Goal: Information Seeking & Learning: Learn about a topic

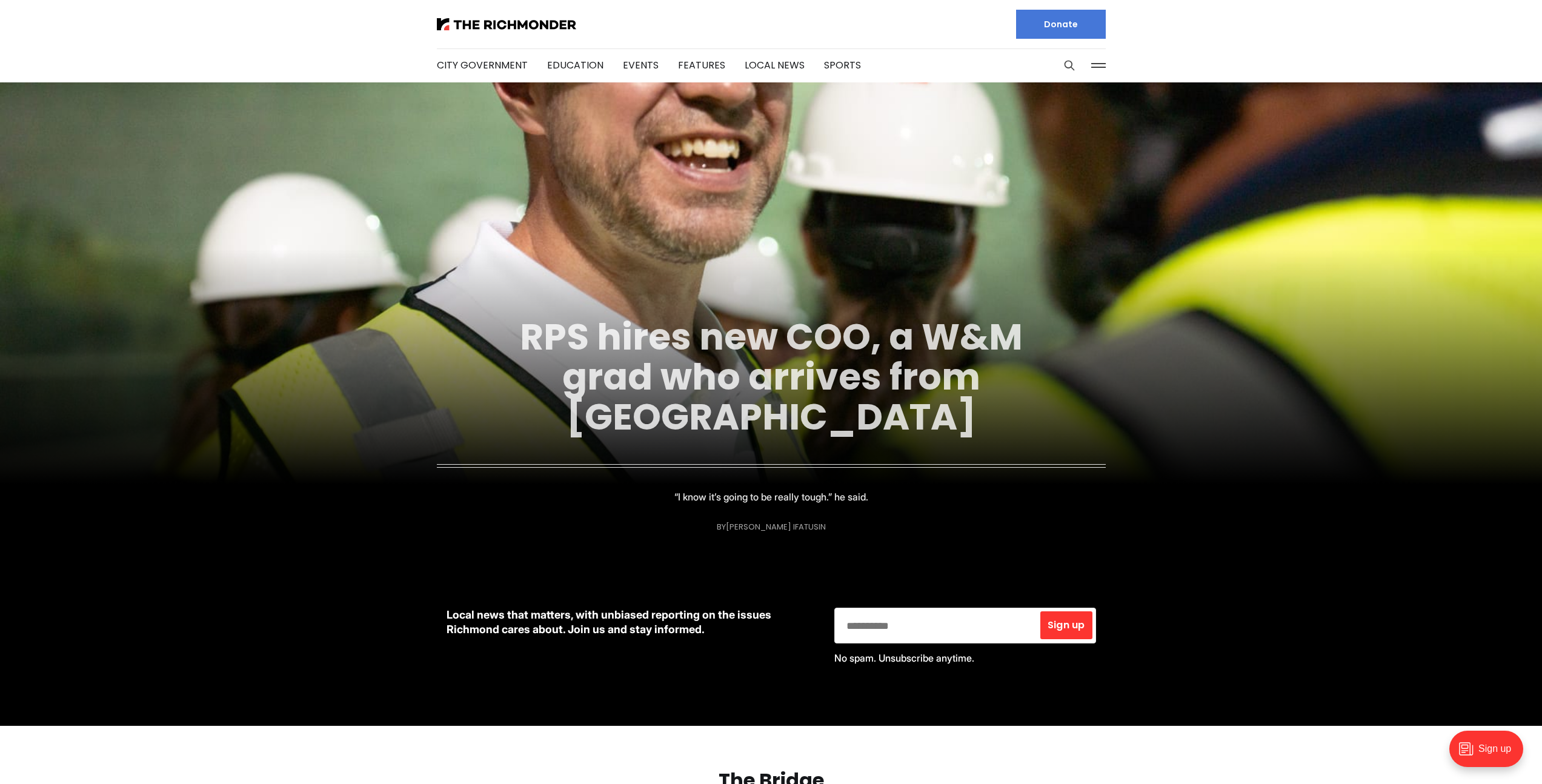
click at [751, 338] on link "RPS hires new COO, a W&M grad who arrives from Indianapolis" at bounding box center [771, 376] width 503 height 131
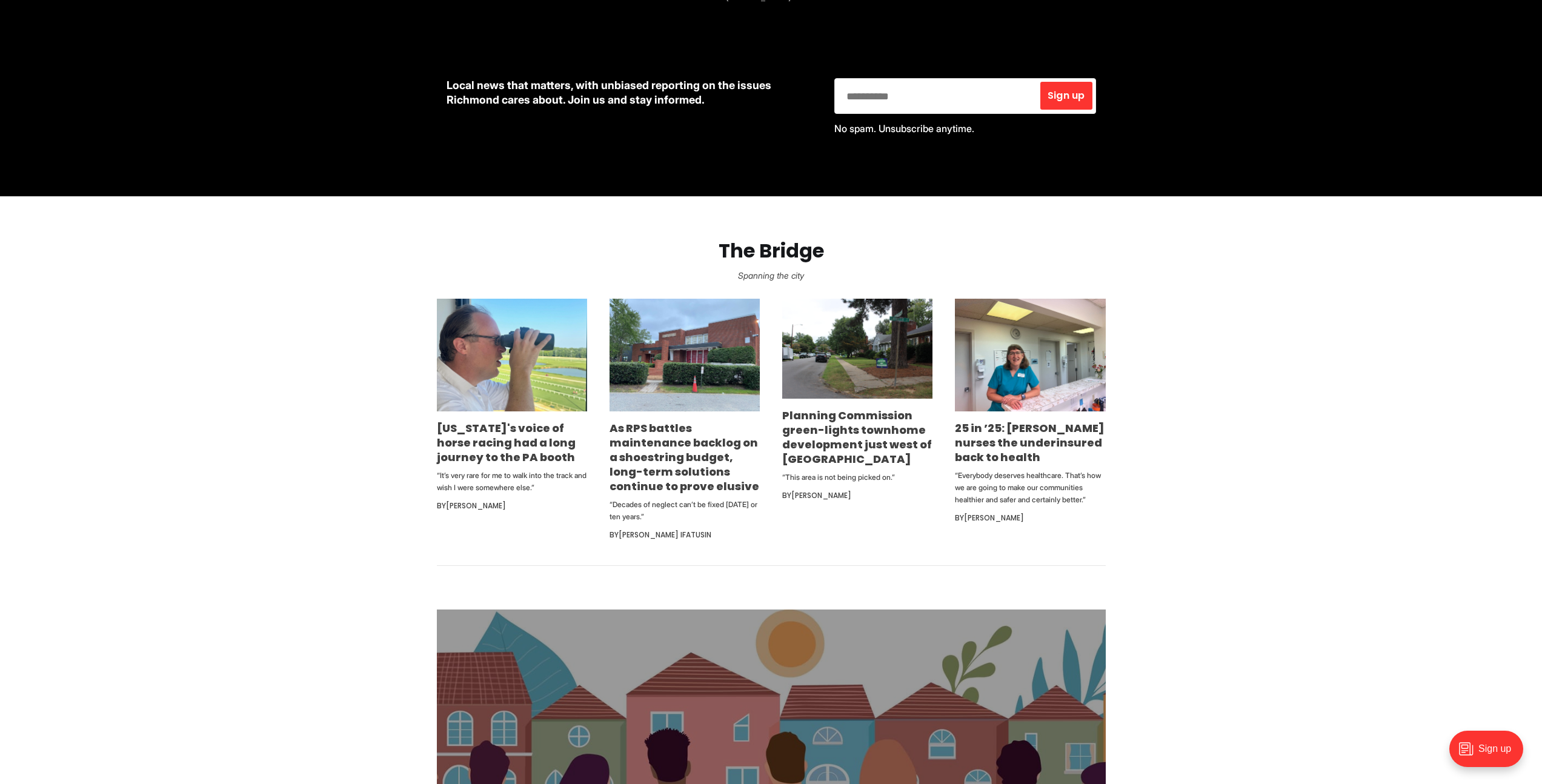
scroll to position [757, 0]
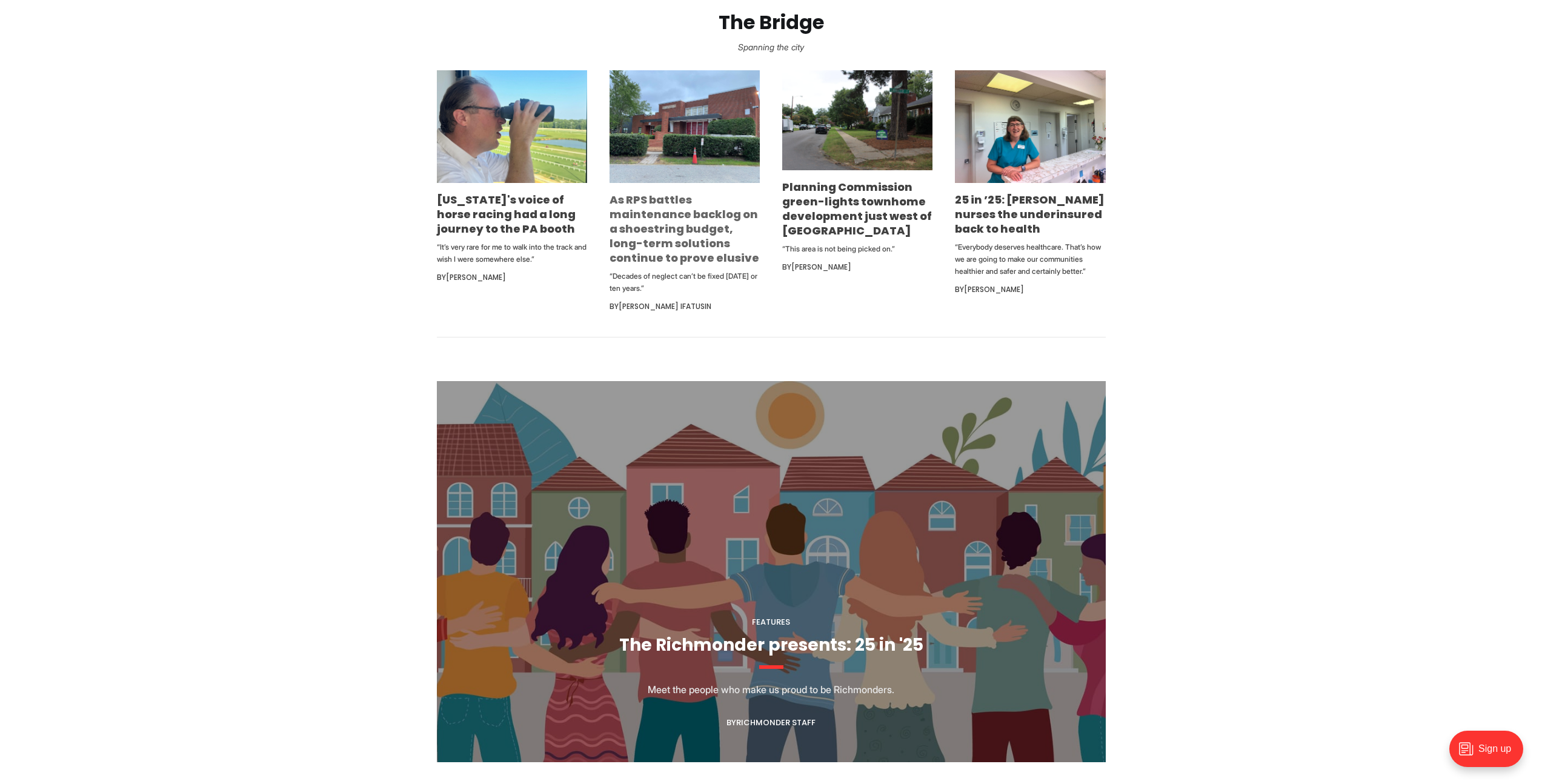
click at [688, 231] on link "As RPS battles maintenance backlog on a shoestring budget, long-term solutions …" at bounding box center [684, 228] width 149 height 73
click at [824, 188] on link "Planning Commission green-lights townhome development just west of [GEOGRAPHIC_…" at bounding box center [857, 209] width 149 height 59
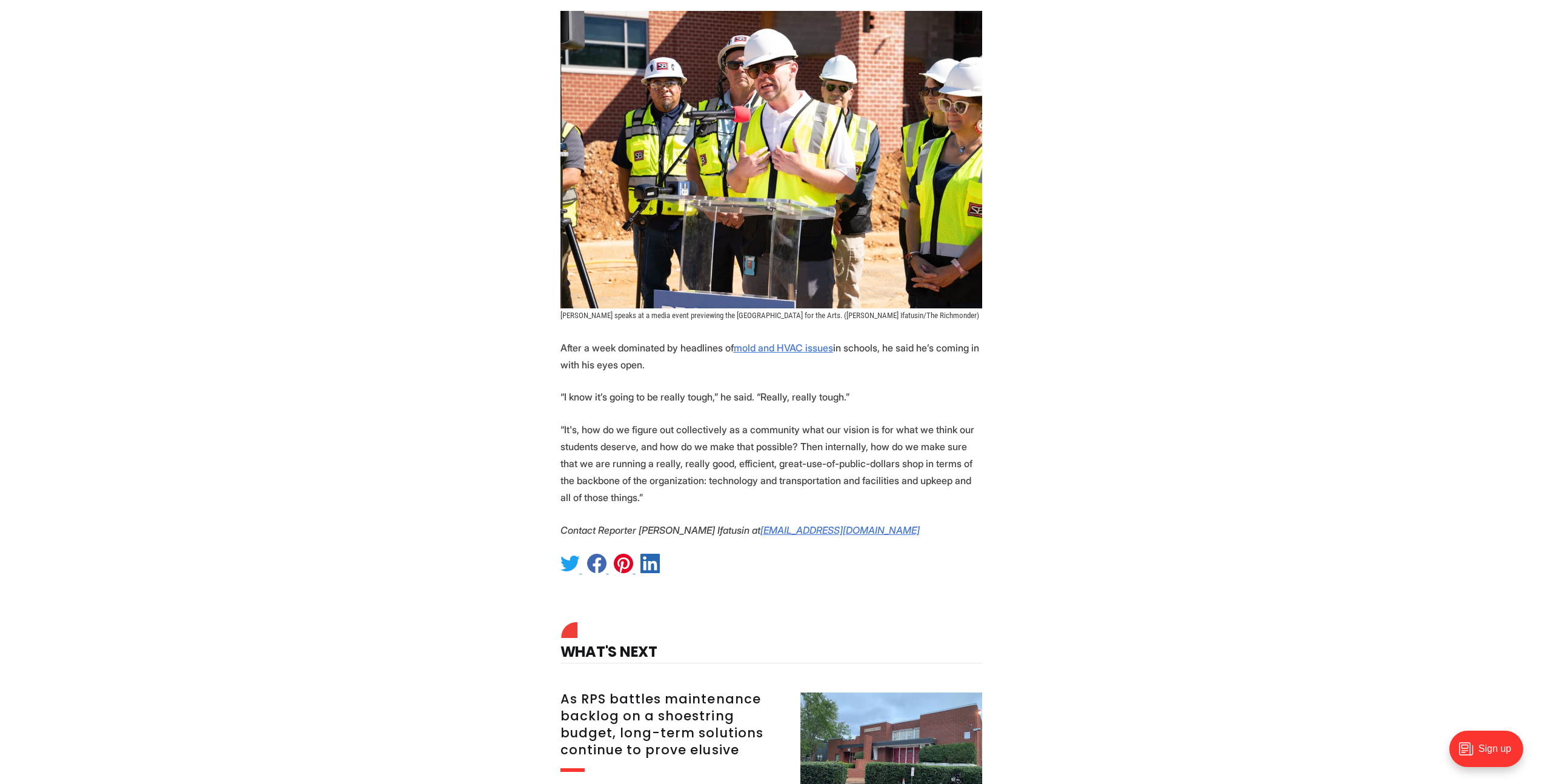
scroll to position [1524, 0]
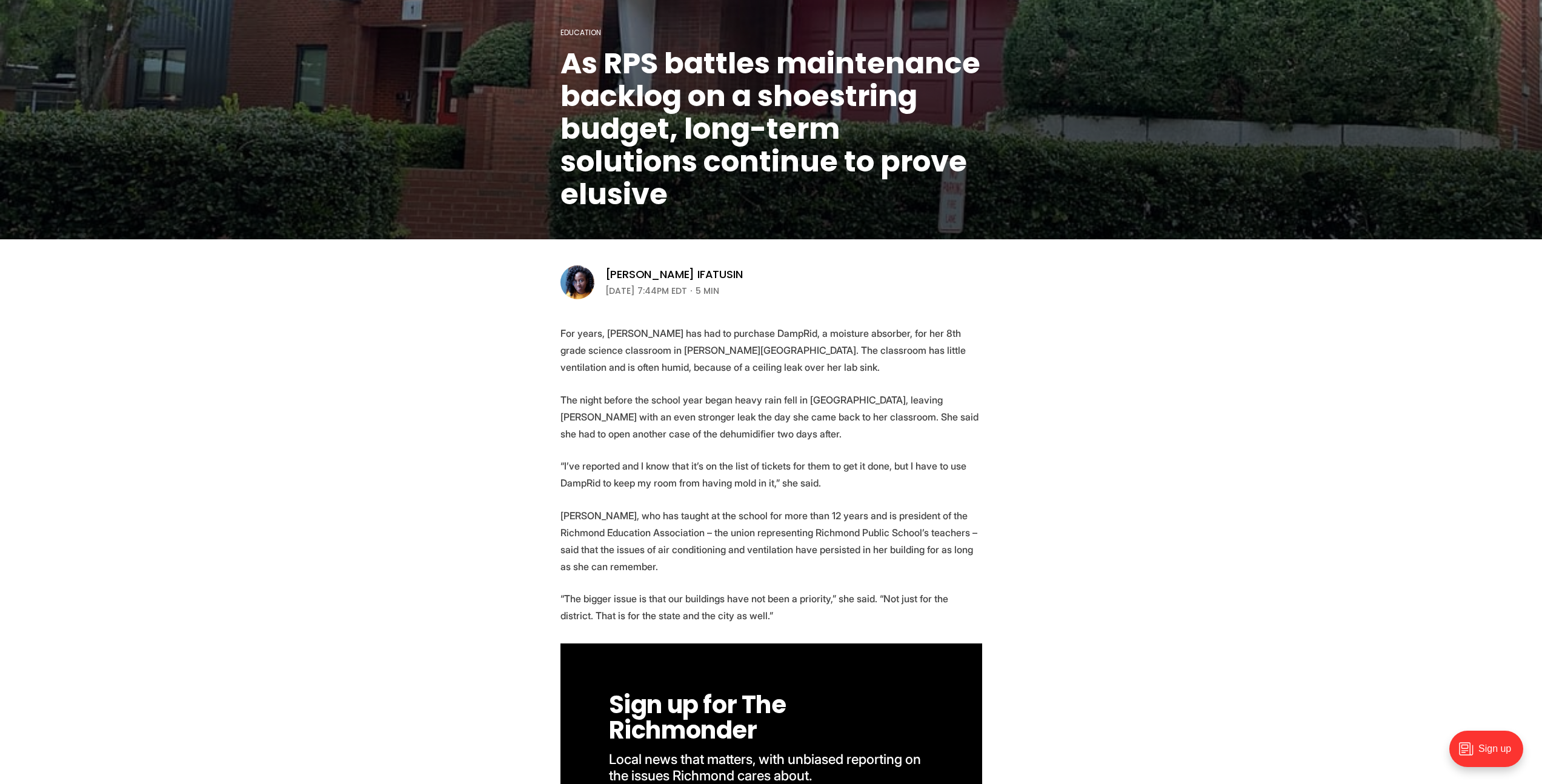
scroll to position [15, 0]
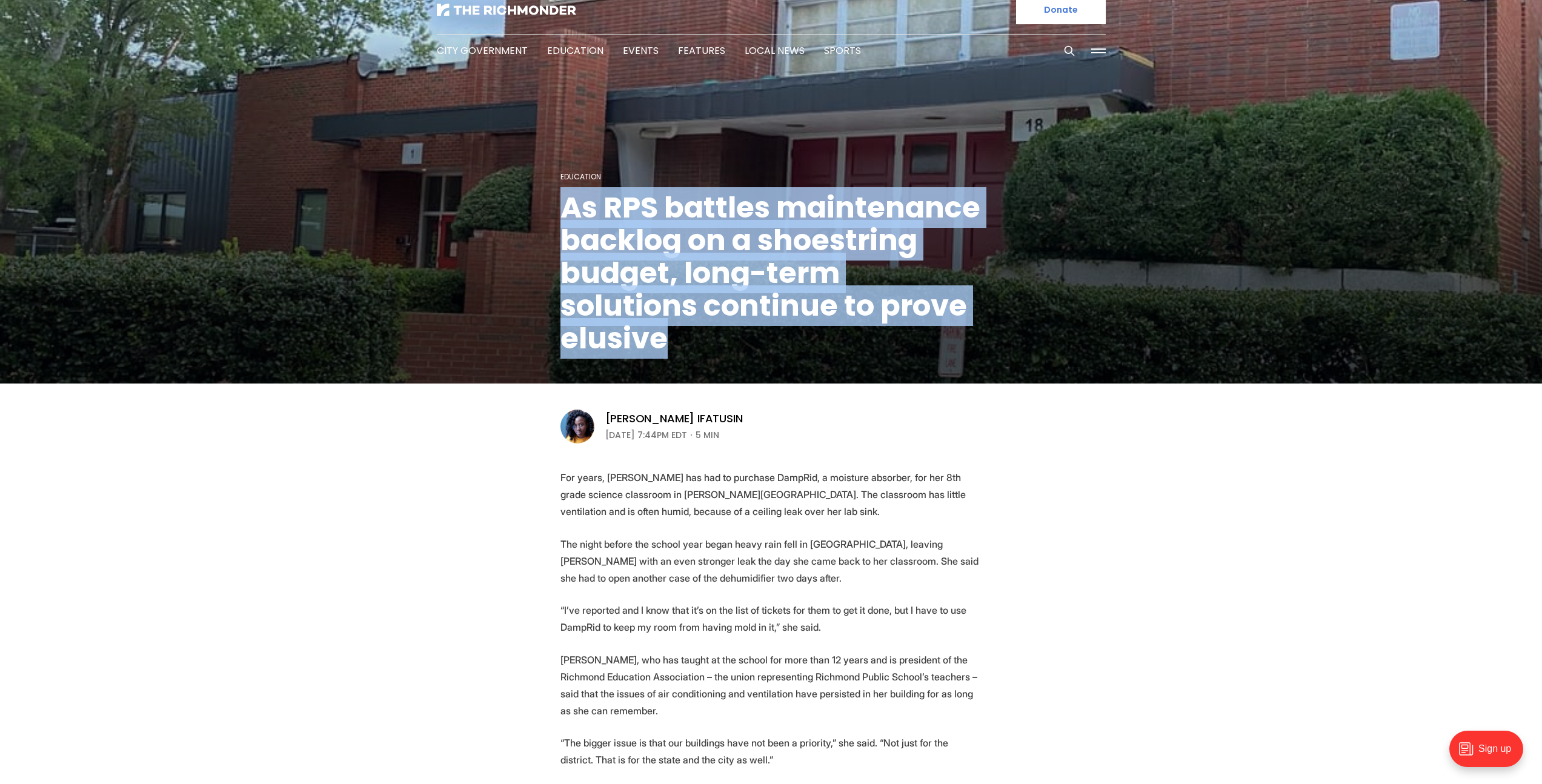
drag, startPoint x: 572, startPoint y: 216, endPoint x: 675, endPoint y: 343, distance: 163.5
click at [675, 343] on figcaption "Education As RPS battles maintenance backlog on a shoestring budget, long-term …" at bounding box center [771, 186] width 1542 height 395
copy h1 "As RPS battles maintenance backlog on a shoestring budget, long-term solutions …"
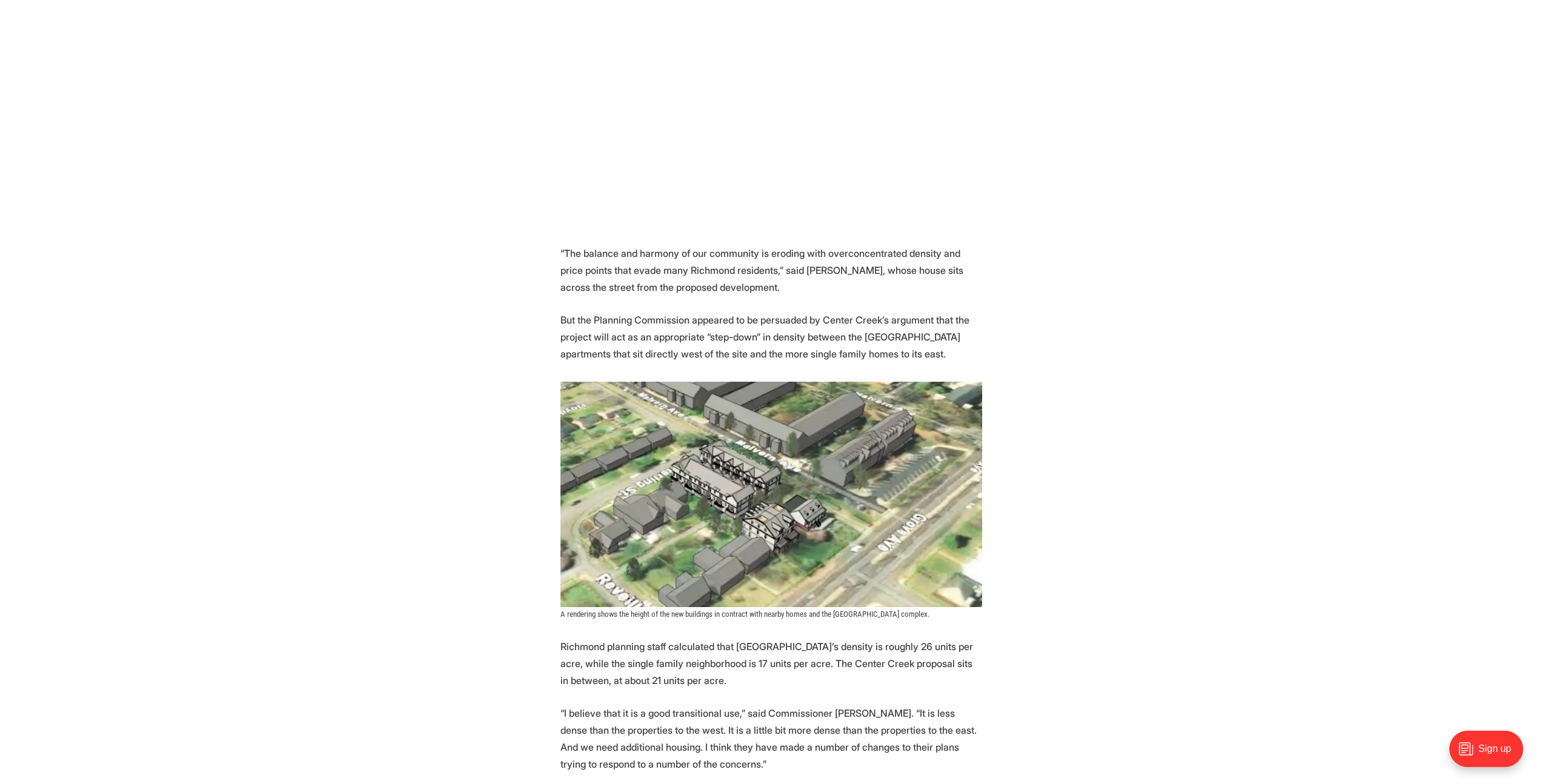
scroll to position [1026, 0]
